Goal: Information Seeking & Learning: Learn about a topic

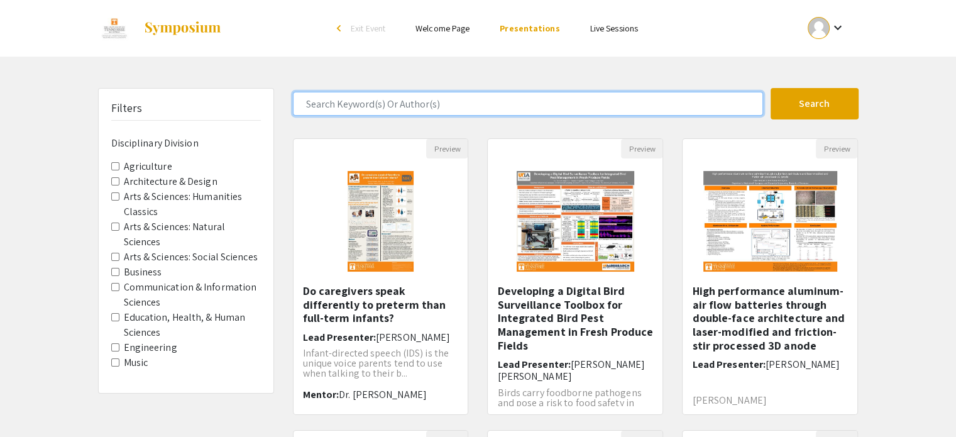
click at [392, 105] on input "Search Keyword(s) Or Author(s)" at bounding box center [528, 104] width 470 height 24
type input "[PERSON_NAME]"
click at [771, 88] on button "Search" at bounding box center [815, 103] width 88 height 31
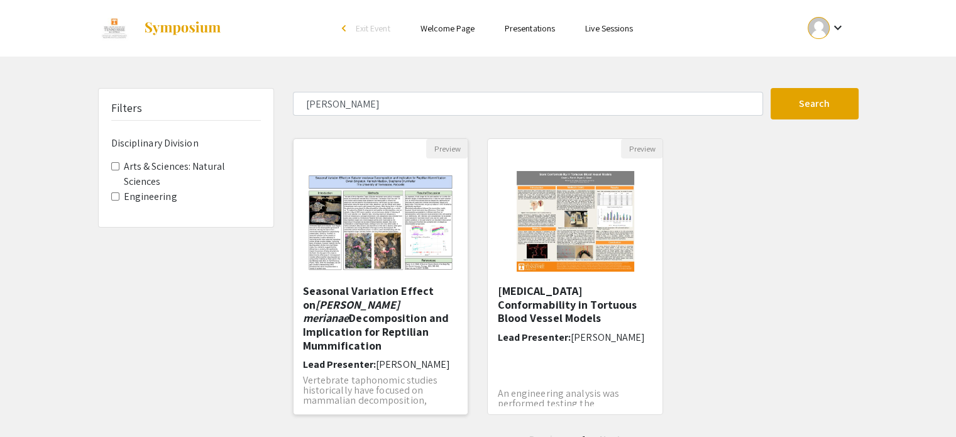
click at [408, 297] on h5 "Seasonal Variation Effect on [PERSON_NAME] merianae Decomposition and Implicati…" at bounding box center [381, 318] width 156 height 68
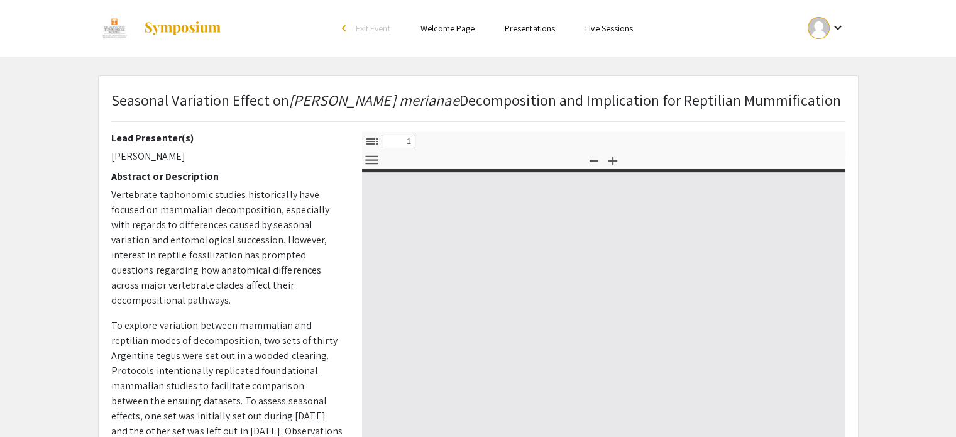
select select "custom"
type input "0"
select select "custom"
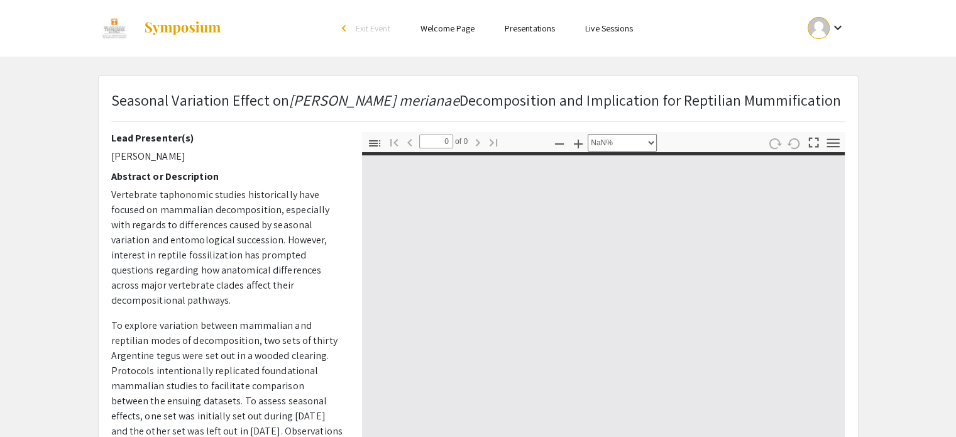
type input "1"
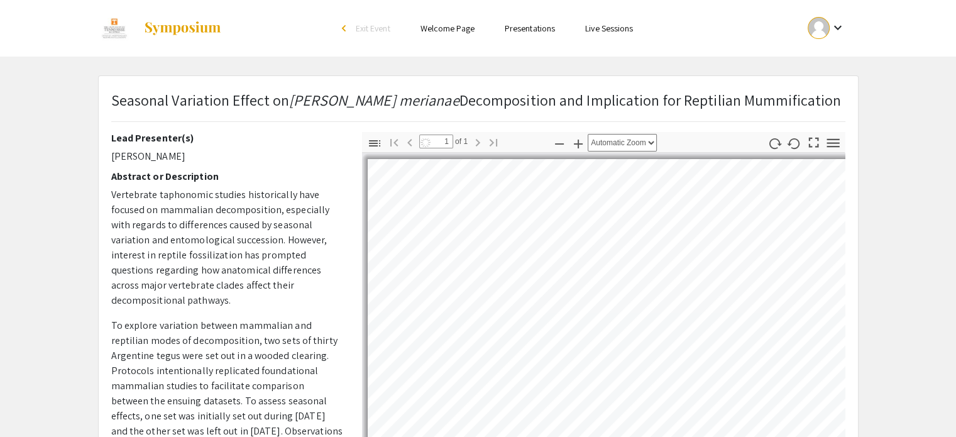
select select "auto"
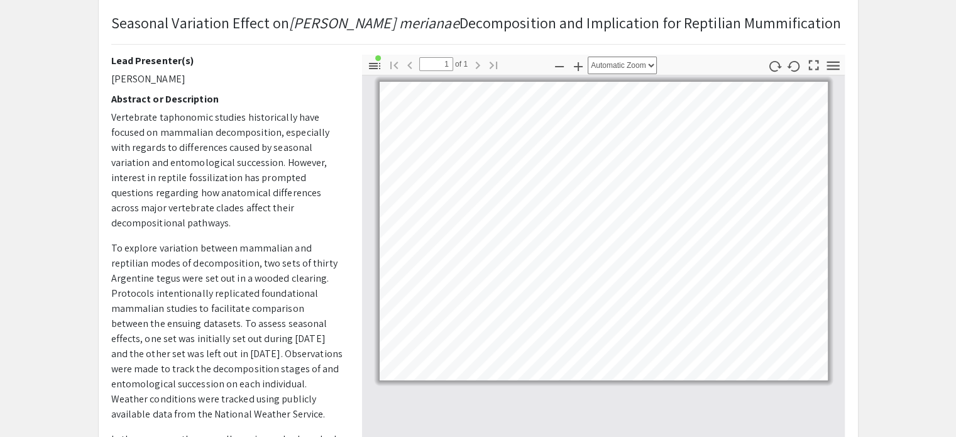
scroll to position [74, 0]
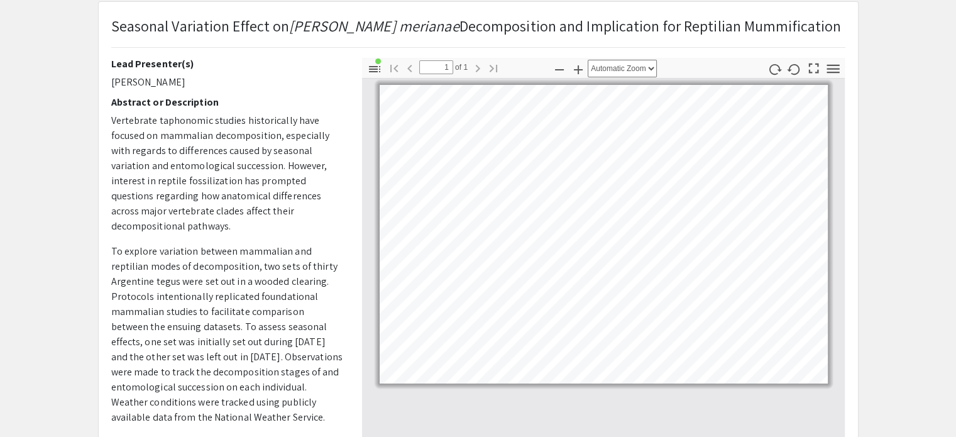
drag, startPoint x: 118, startPoint y: 29, endPoint x: 291, endPoint y: 75, distance: 178.3
click at [291, 75] on div "Seasonal Variation Effect on [PERSON_NAME] merianae Decomposition and Implicati…" at bounding box center [479, 293] width 760 height 583
click at [222, 26] on p "Seasonal Variation Effect on [PERSON_NAME] merianae Decomposition and Implicati…" at bounding box center [476, 25] width 731 height 23
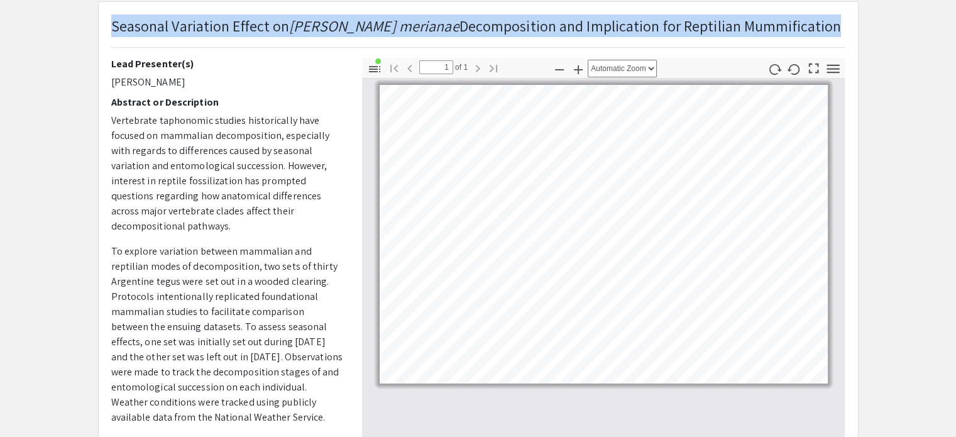
click at [222, 26] on p "Seasonal Variation Effect on [PERSON_NAME] merianae Decomposition and Implicati…" at bounding box center [476, 25] width 731 height 23
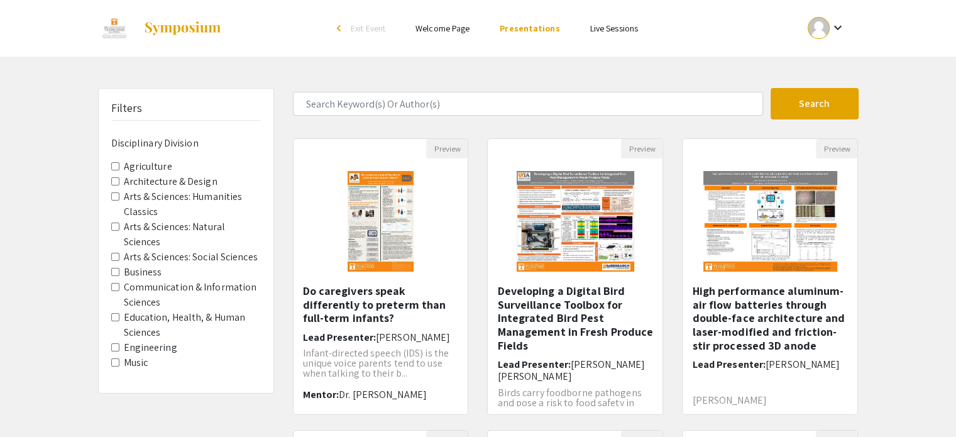
click at [149, 26] on img at bounding box center [182, 28] width 79 height 15
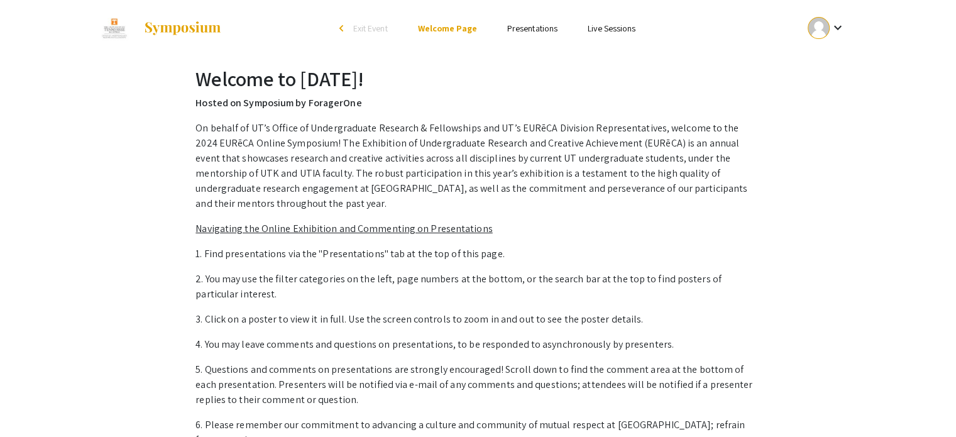
click at [115, 22] on img at bounding box center [114, 28] width 33 height 31
click at [832, 28] on mat-icon "keyboard_arrow_down" at bounding box center [837, 27] width 15 height 15
